Goal: Task Accomplishment & Management: Manage account settings

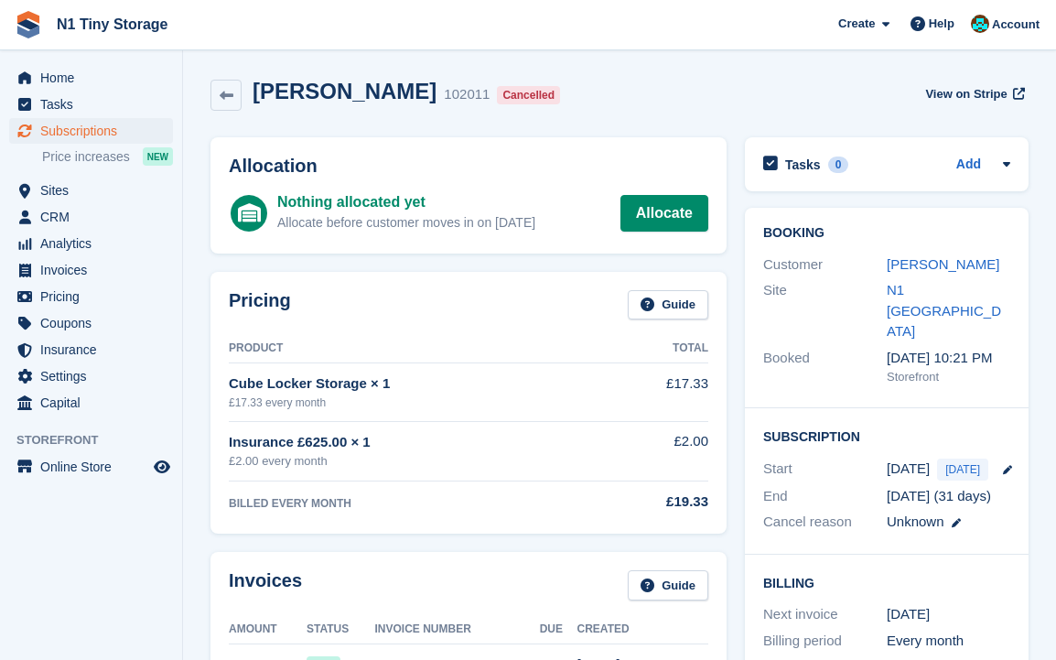
click at [727, 384] on div "Pricing Guide Product Total Cube Locker Storage × 1 £17.33 every month £17.33 I…" at bounding box center [468, 403] width 534 height 281
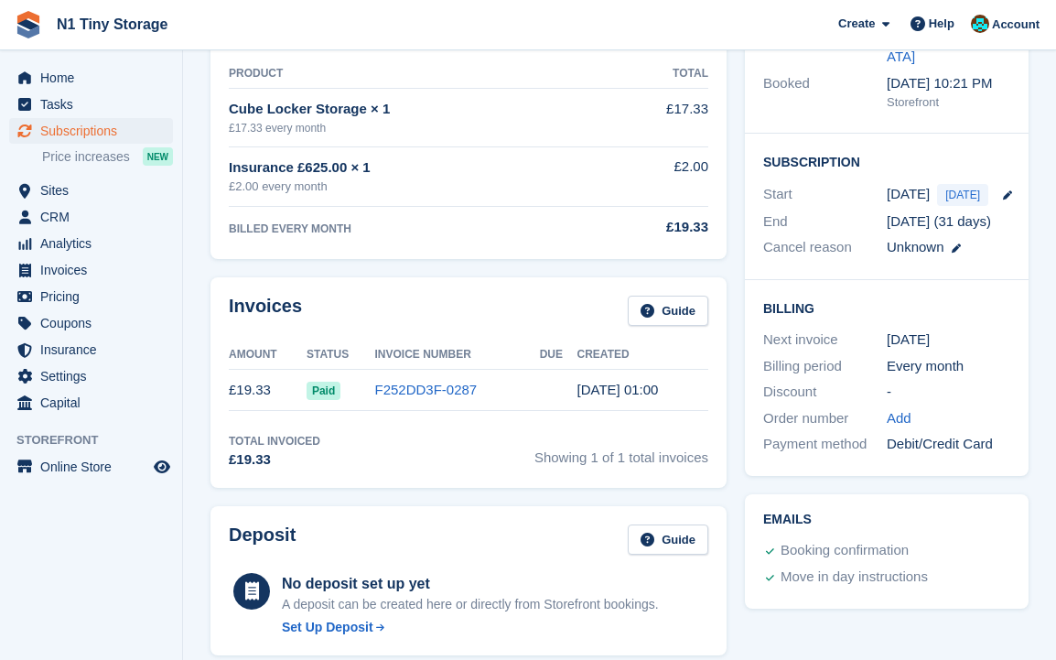
scroll to position [276, 0]
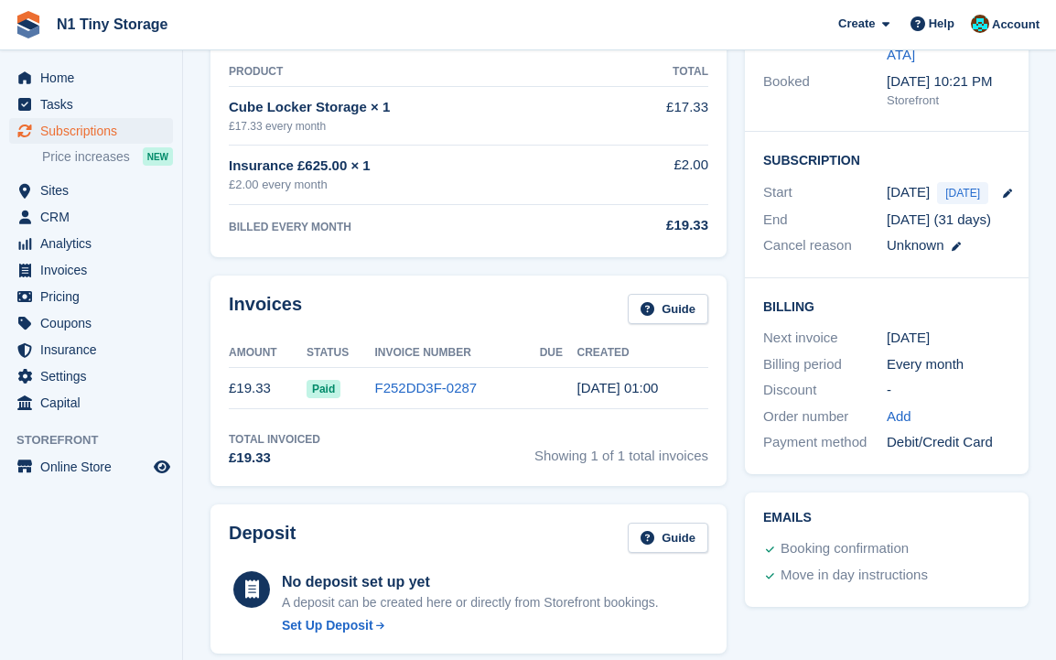
click at [740, 197] on div "Booking Customer Jack Denn Site N1 Islington Booked 17 Aug, 10:21 PM Storefront…" at bounding box center [887, 202] width 302 height 561
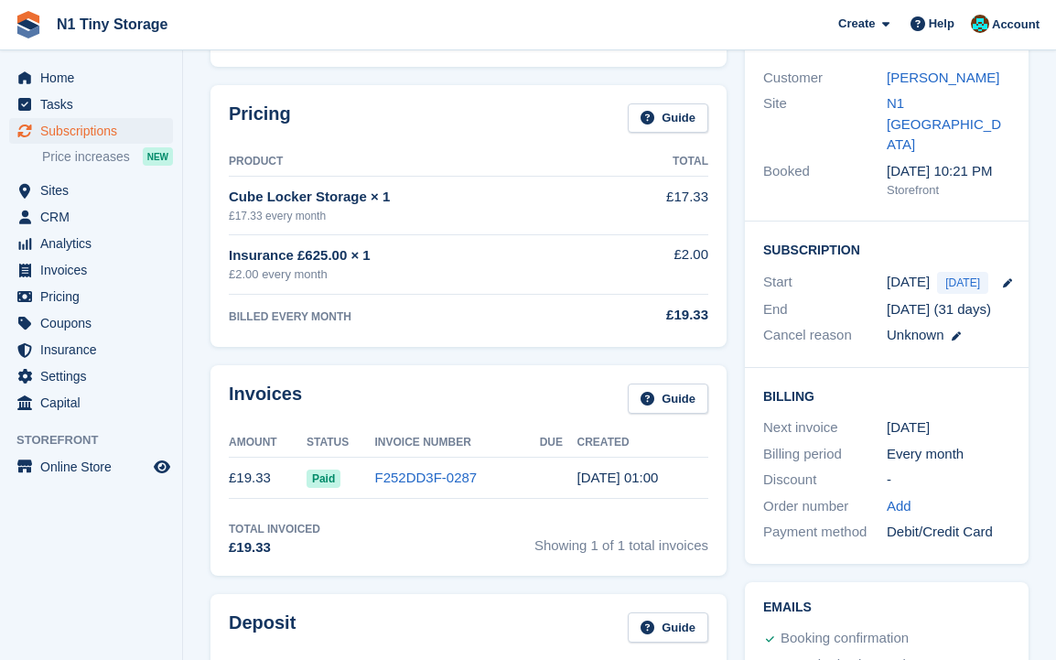
scroll to position [184, 0]
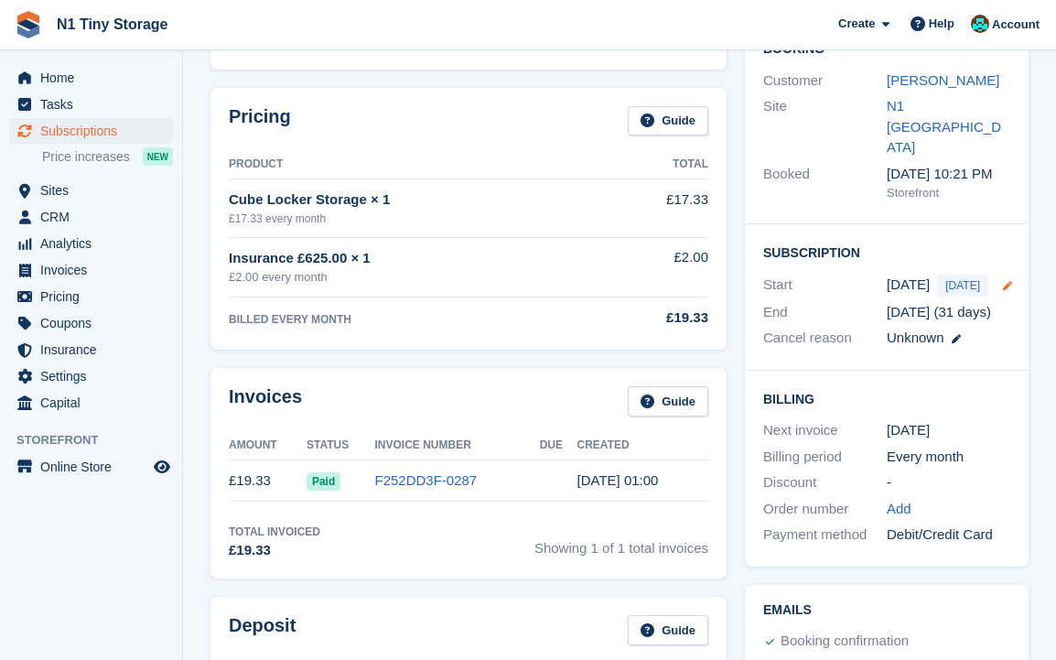
click at [1003, 281] on icon at bounding box center [1007, 285] width 9 height 9
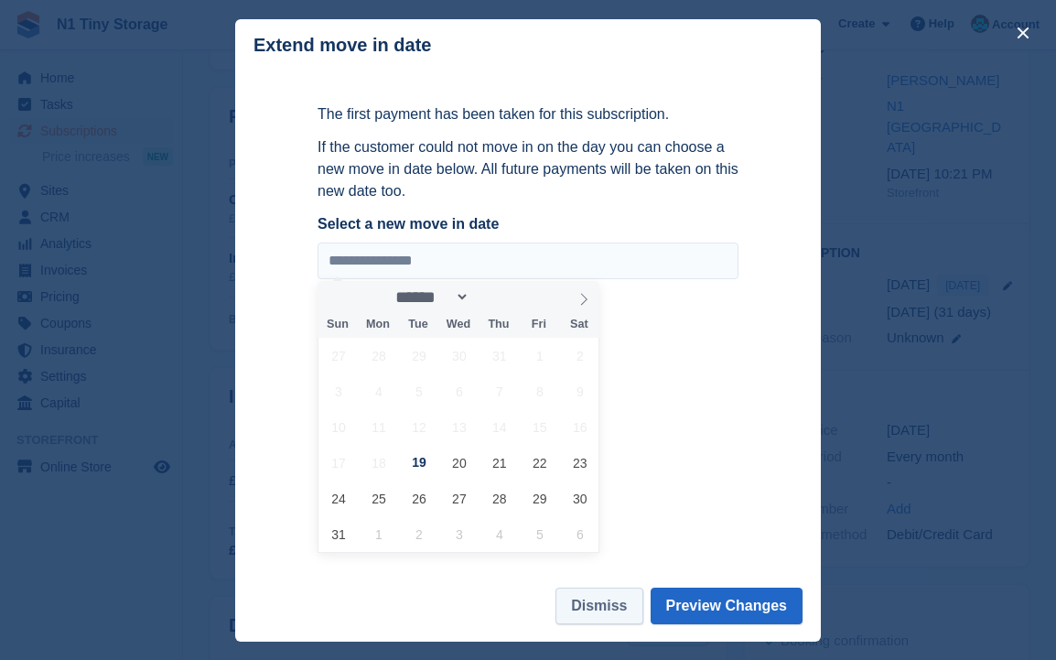
click at [593, 601] on button "Dismiss" at bounding box center [598, 605] width 87 height 37
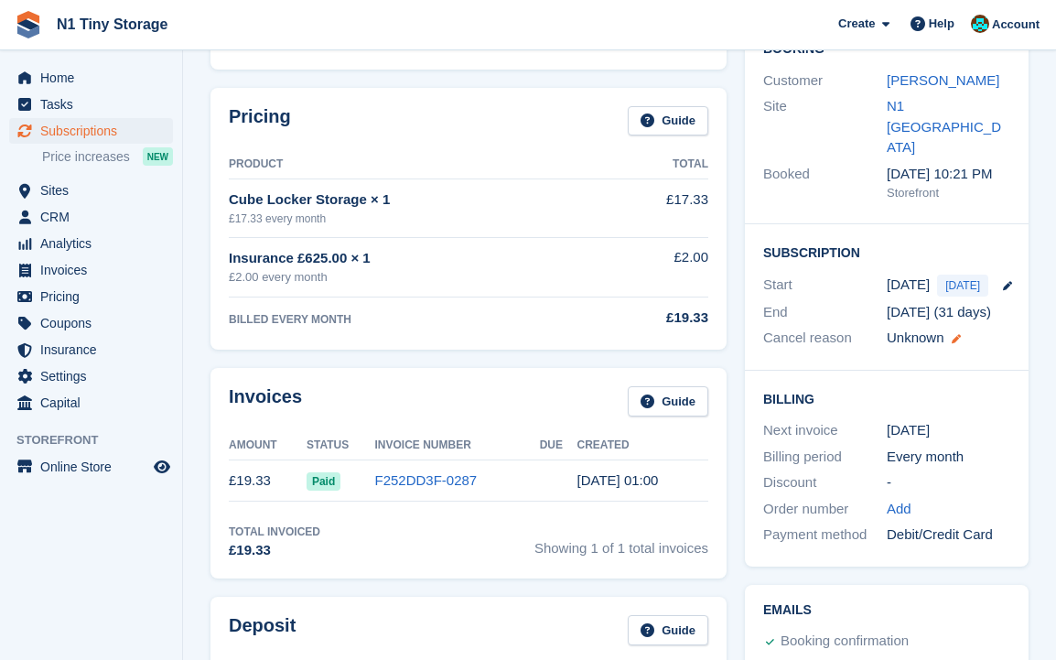
click at [953, 334] on icon at bounding box center [956, 338] width 9 height 9
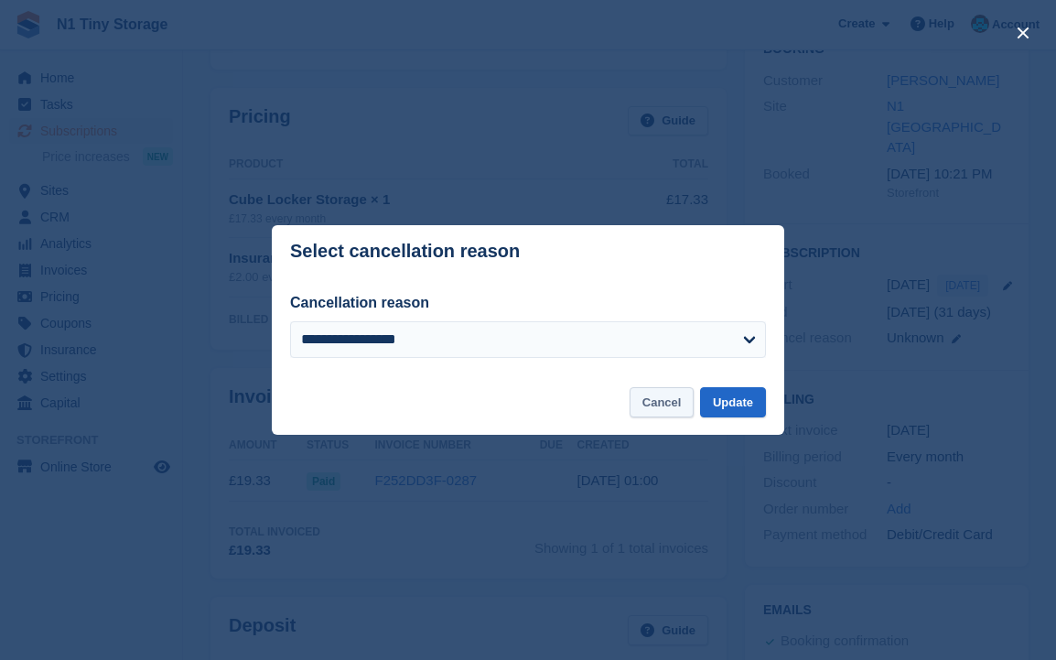
click at [647, 400] on button "Cancel" at bounding box center [662, 402] width 65 height 30
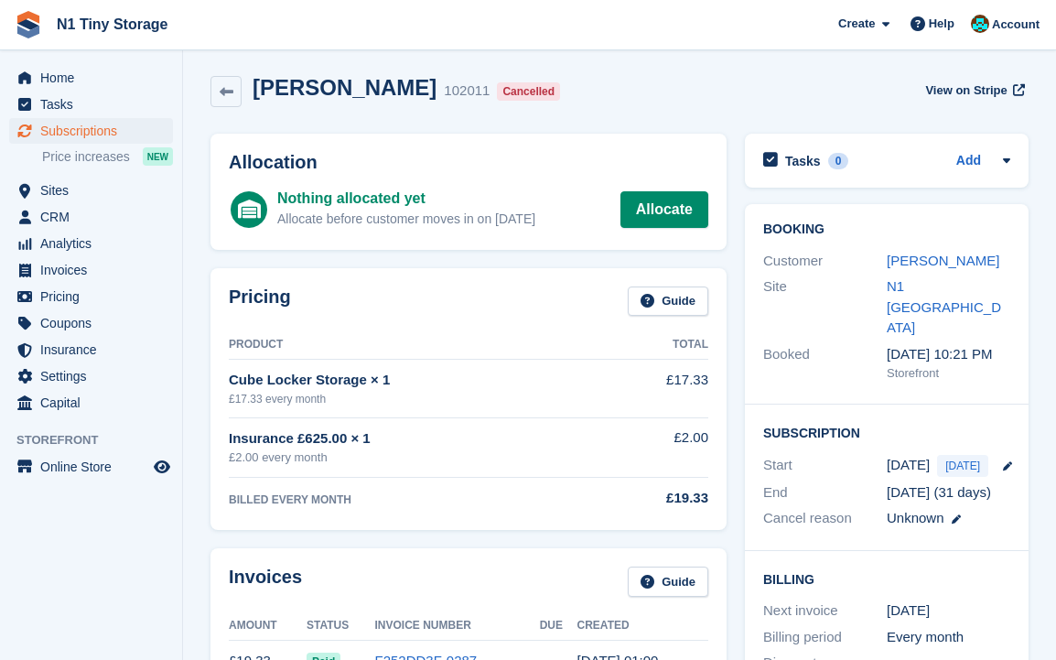
scroll to position [0, 0]
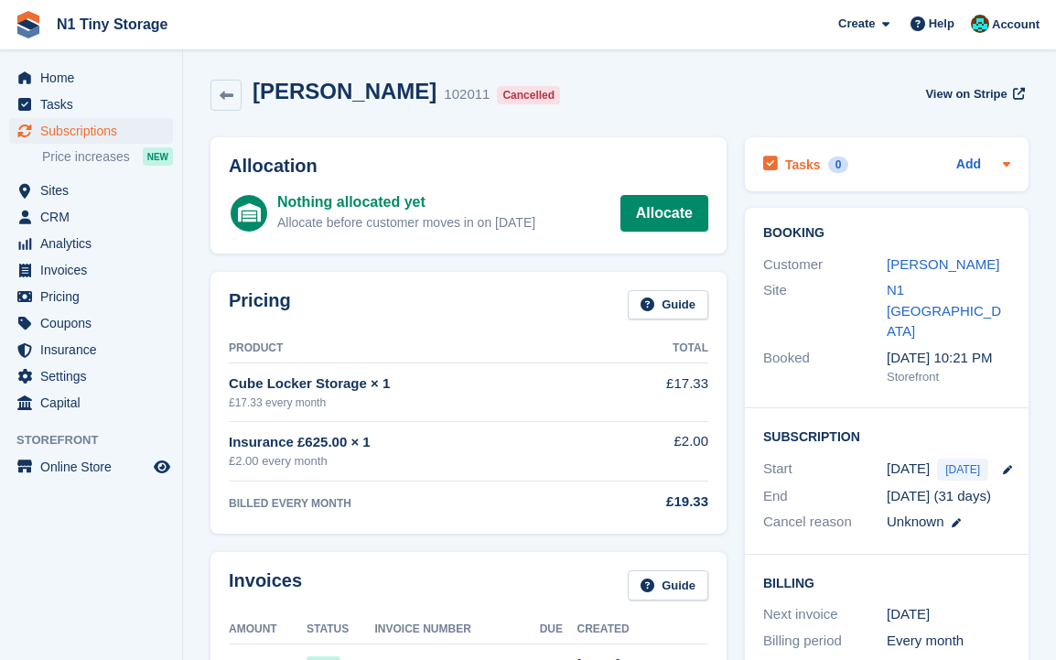
click at [989, 159] on div "Add" at bounding box center [983, 165] width 54 height 22
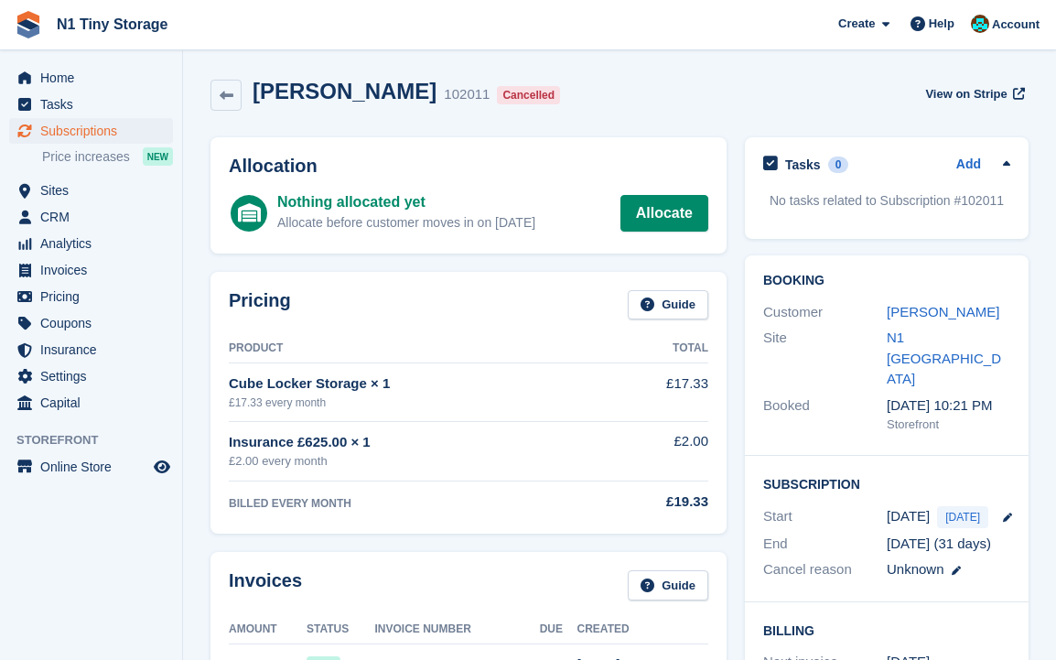
click at [989, 159] on div "Add" at bounding box center [983, 165] width 54 height 22
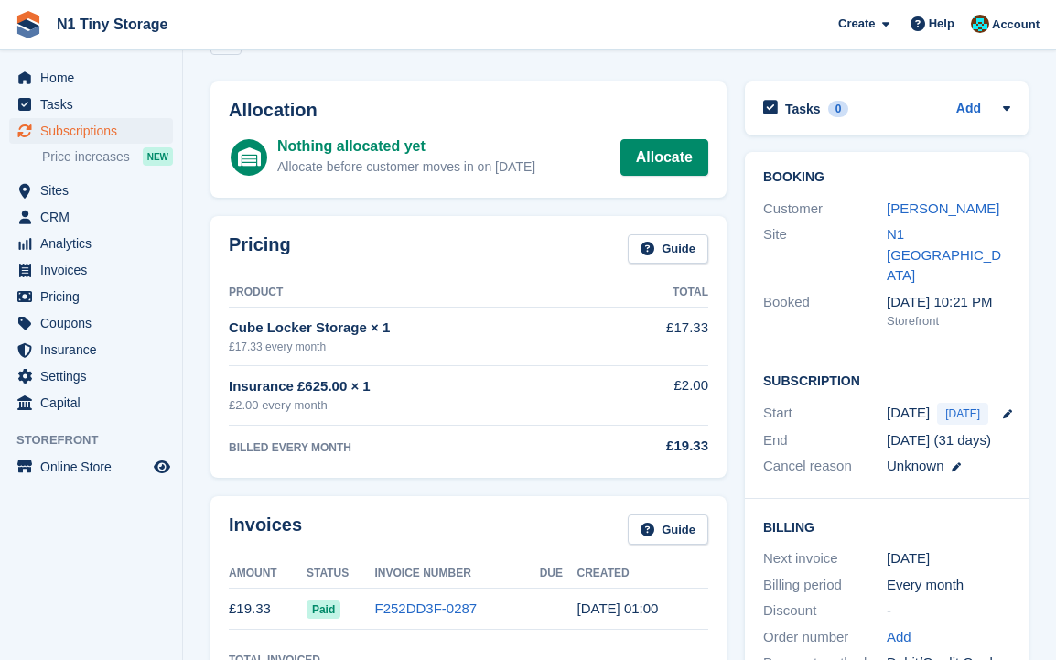
scroll to position [41, 0]
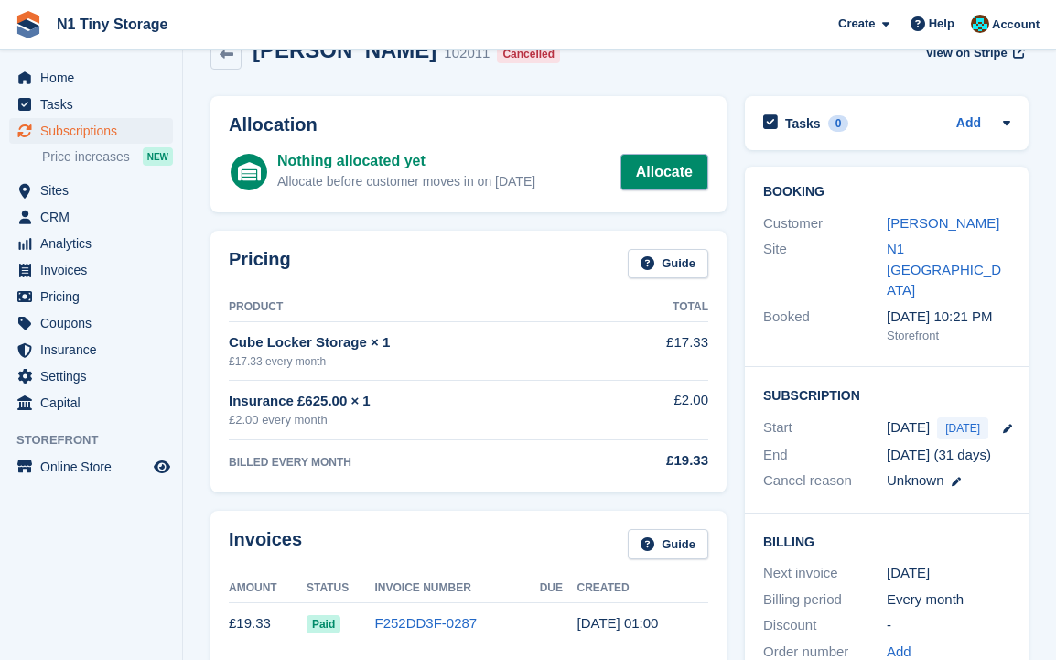
click at [675, 169] on link "Allocate" at bounding box center [664, 172] width 88 height 37
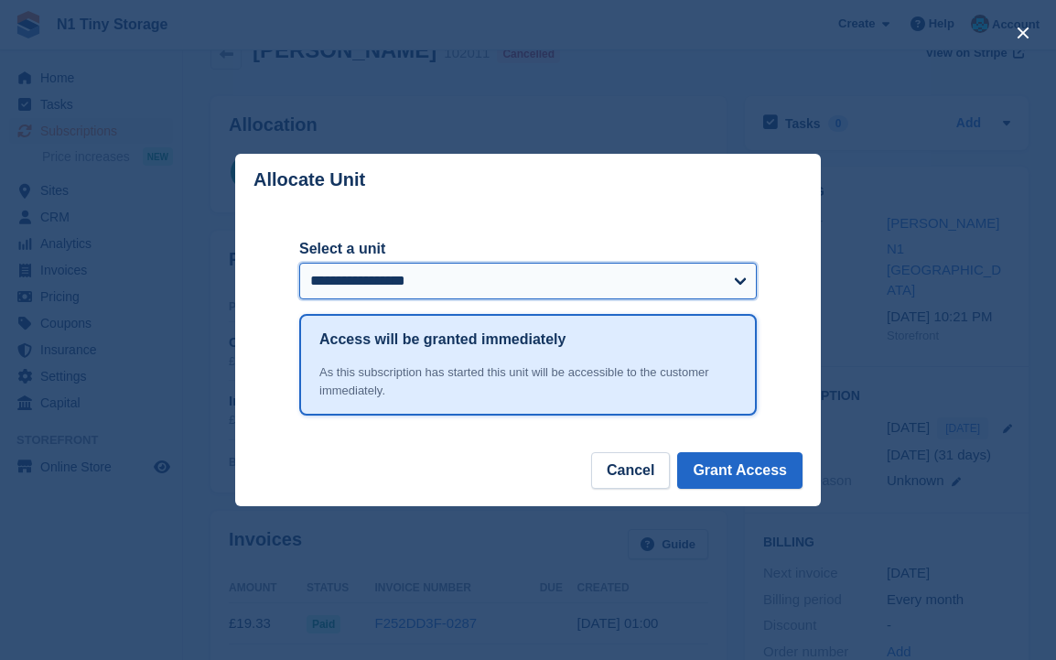
select select "****"
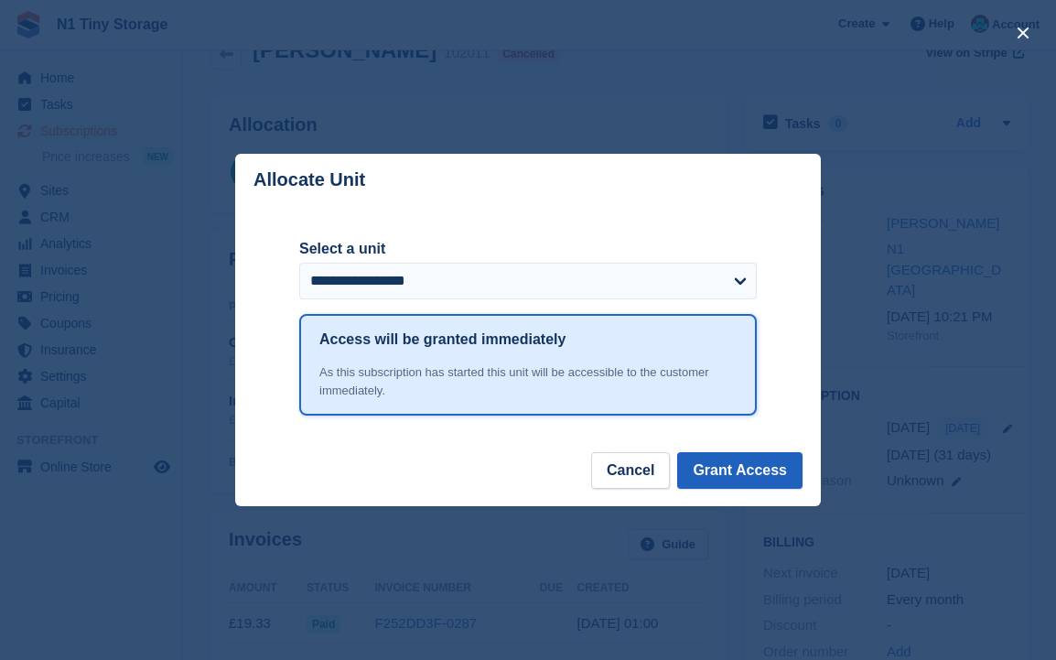
click at [747, 479] on button "Grant Access" at bounding box center [739, 470] width 125 height 37
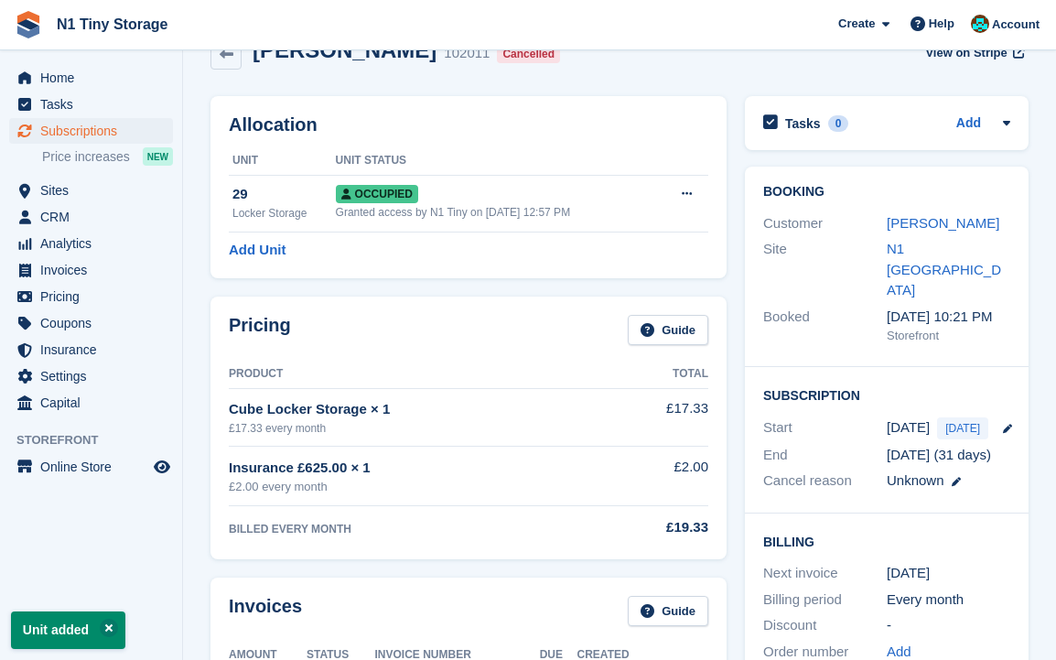
click at [728, 449] on div "Pricing Guide Product Total Cube Locker Storage × 1 £17.33 every month £17.33 I…" at bounding box center [468, 427] width 534 height 281
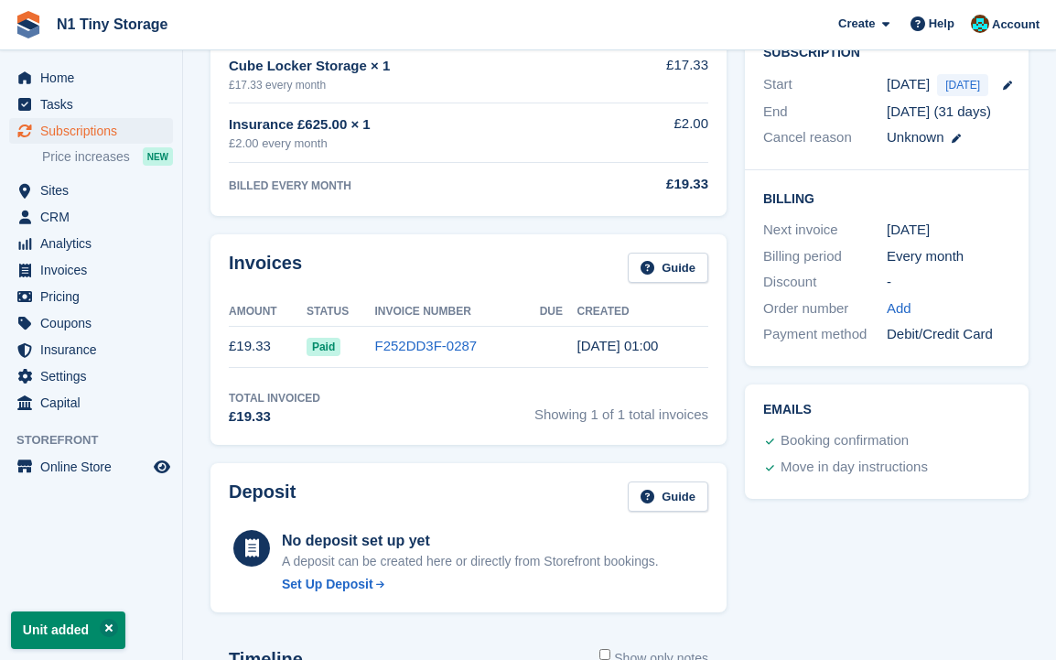
scroll to position [382, 0]
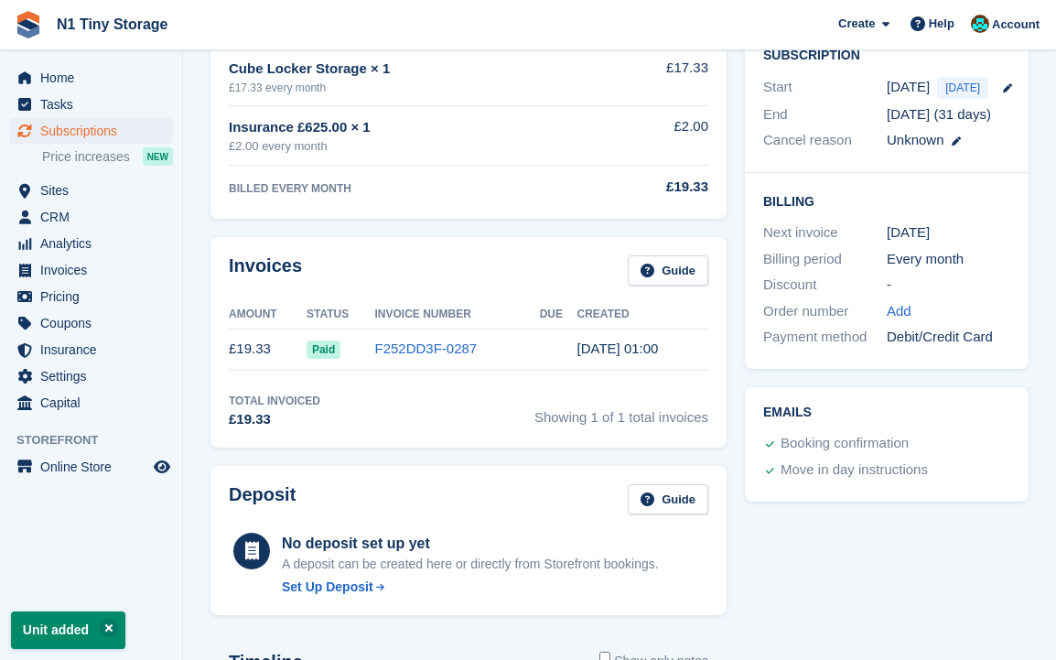
click at [1016, 173] on div "Billing Next invoice 19 Sep Billing period Every month Discount - Order number …" at bounding box center [887, 271] width 284 height 196
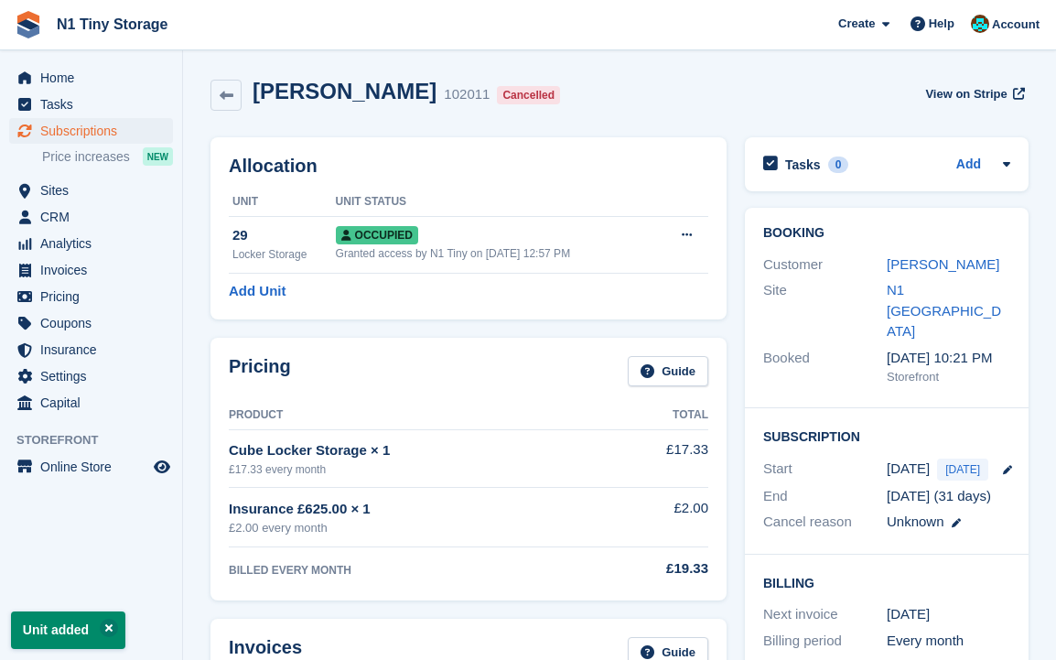
scroll to position [0, 0]
click at [978, 87] on span "View on Stripe" at bounding box center [965, 94] width 81 height 18
